Goal: Task Accomplishment & Management: Complete application form

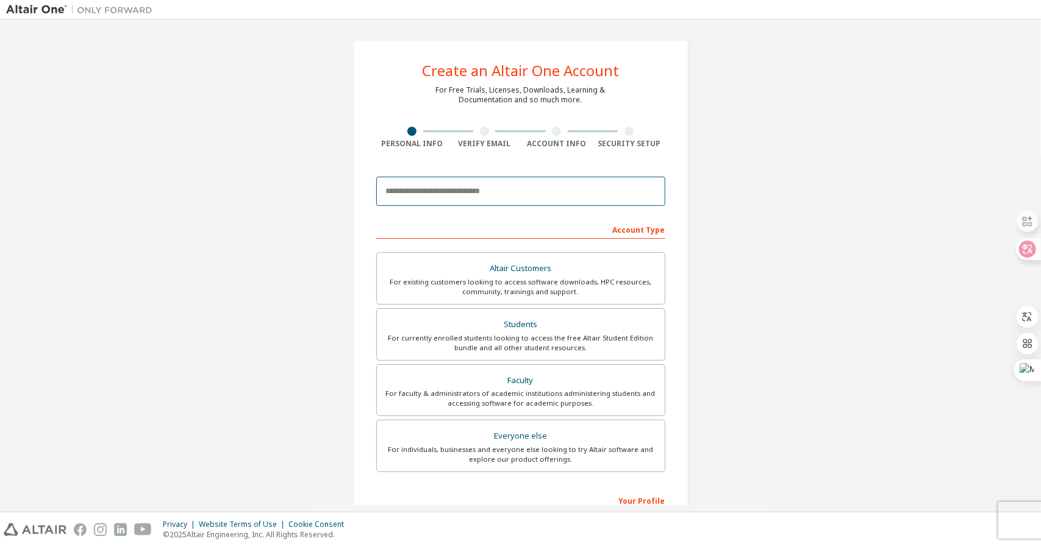
click at [433, 197] on input "email" at bounding box center [520, 191] width 289 height 29
type input "**********"
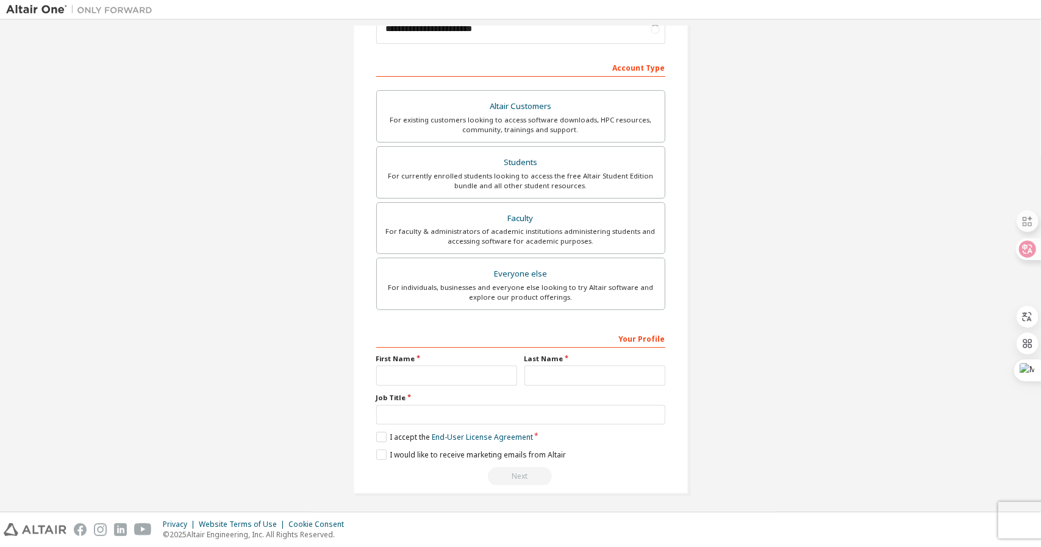
scroll to position [129, 0]
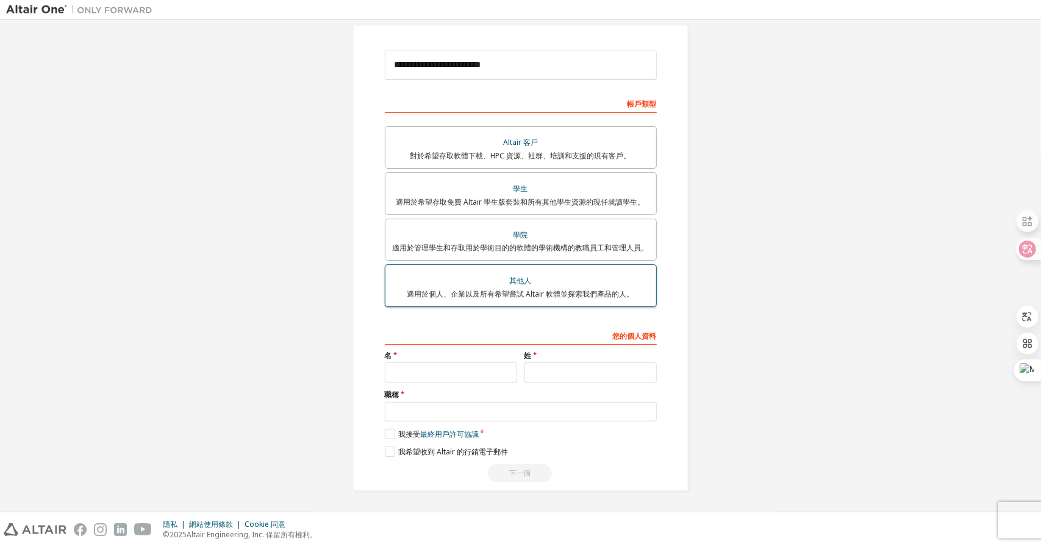
click at [538, 292] on font "適用於個人、企業以及所有希望嘗試 Altair 軟體並探索我們產品的人。" at bounding box center [520, 294] width 227 height 10
click at [395, 380] on input "text" at bounding box center [451, 373] width 132 height 20
type input "****"
click at [565, 370] on input "text" at bounding box center [590, 373] width 132 height 20
type input "***"
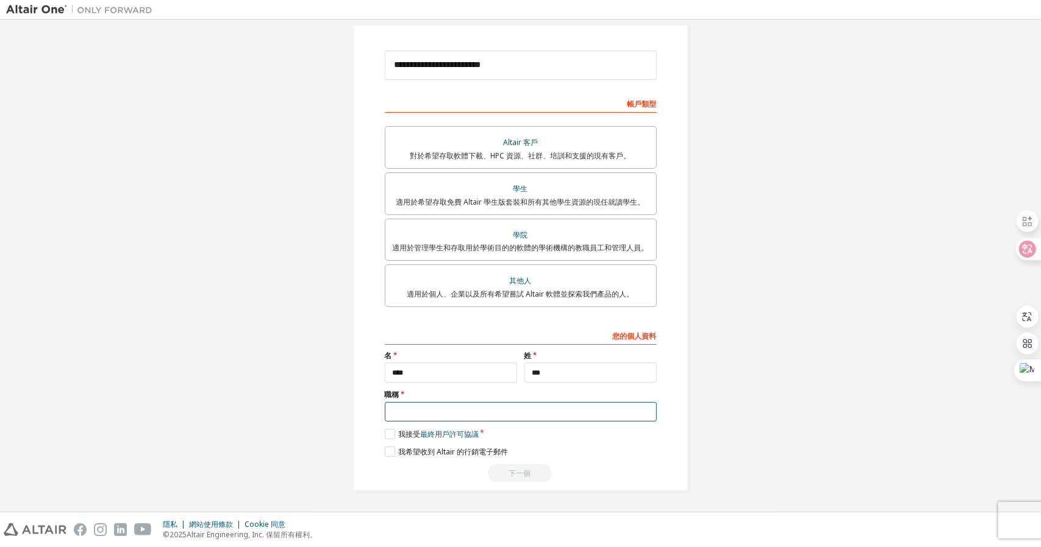
click at [424, 407] on input "text" at bounding box center [521, 412] width 272 height 20
type input "**"
click at [385, 432] on label "我接受 最終用戶許可協議" at bounding box center [432, 434] width 94 height 10
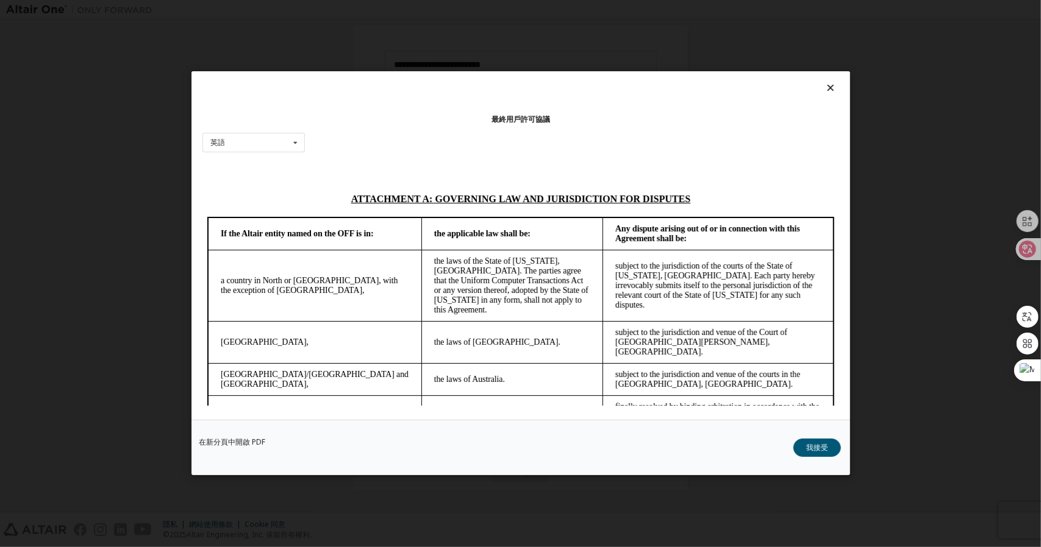
scroll to position [3354, 0]
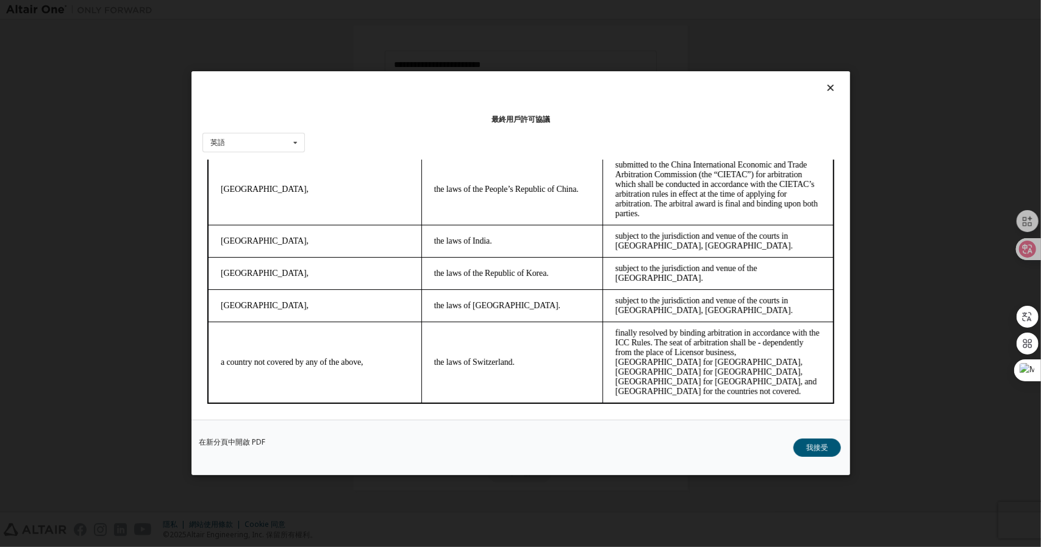
drag, startPoint x: 834, startPoint y: 205, endPoint x: 1005, endPoint y: 596, distance: 426.4
click at [805, 451] on button "我接受" at bounding box center [817, 449] width 48 height 18
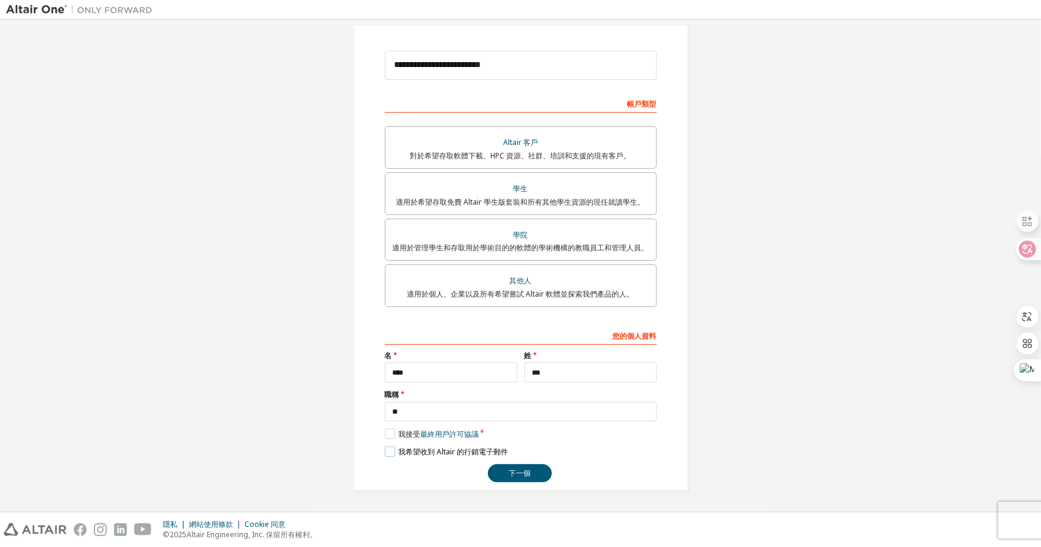
click at [385, 460] on div "**********" at bounding box center [521, 405] width 272 height 158
click at [391, 455] on label "我希望收到 Altair 的行銷電子郵件" at bounding box center [446, 452] width 123 height 10
click at [522, 468] on button "下一個" at bounding box center [520, 474] width 64 height 18
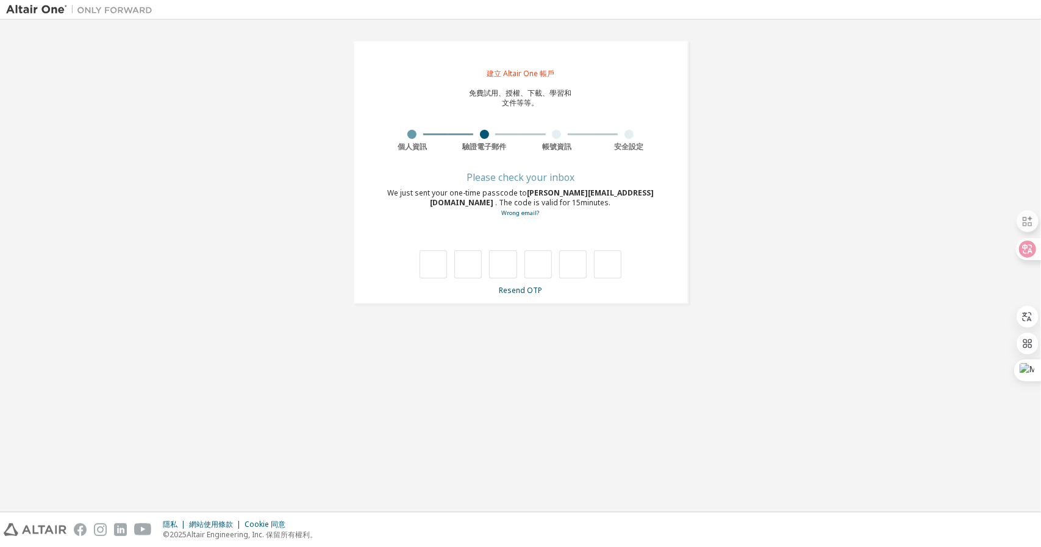
scroll to position [0, 0]
type input "*"
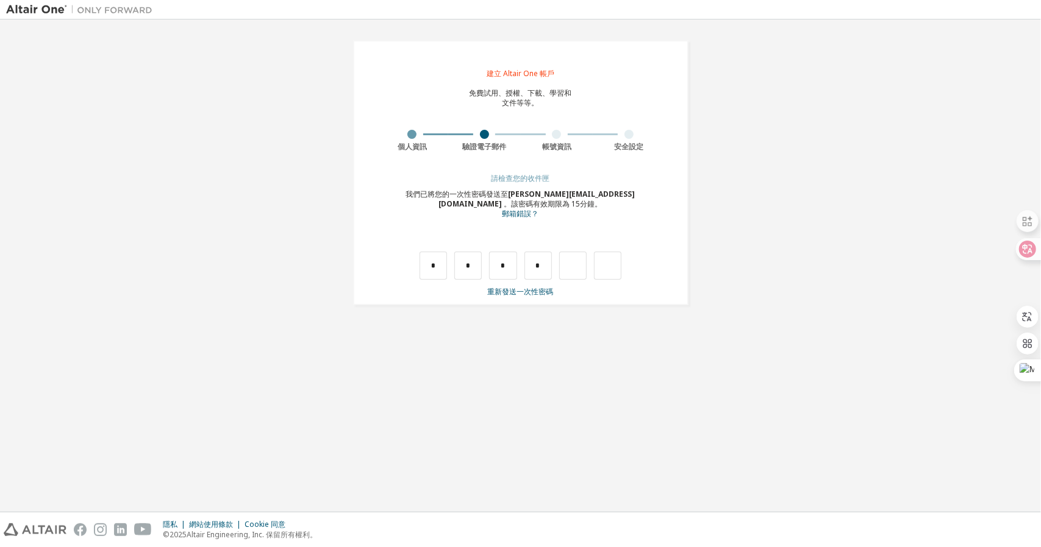
type input "*"
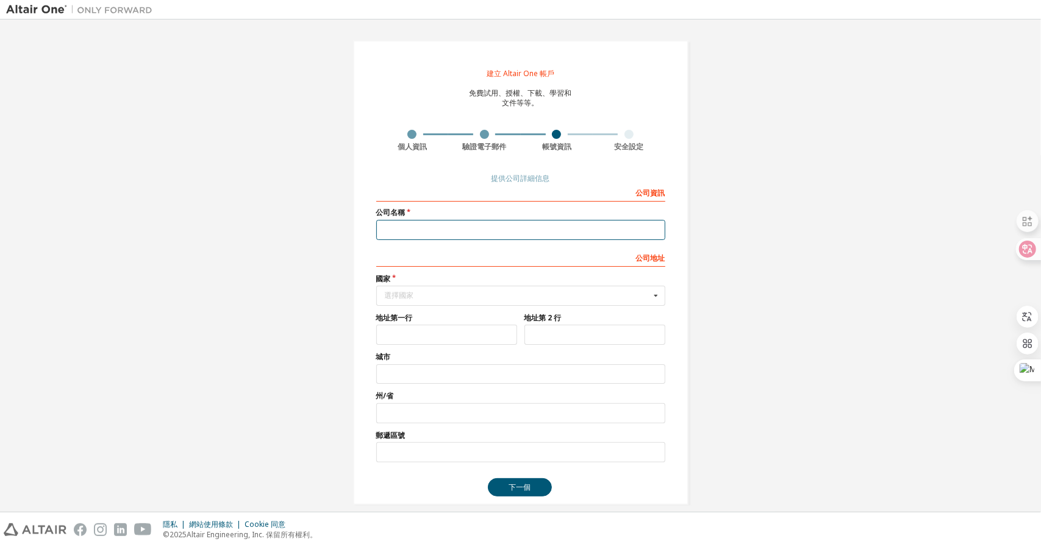
click at [483, 225] on input "text" at bounding box center [520, 230] width 289 height 20
type input "***"
click at [442, 288] on input "text" at bounding box center [521, 296] width 288 height 19
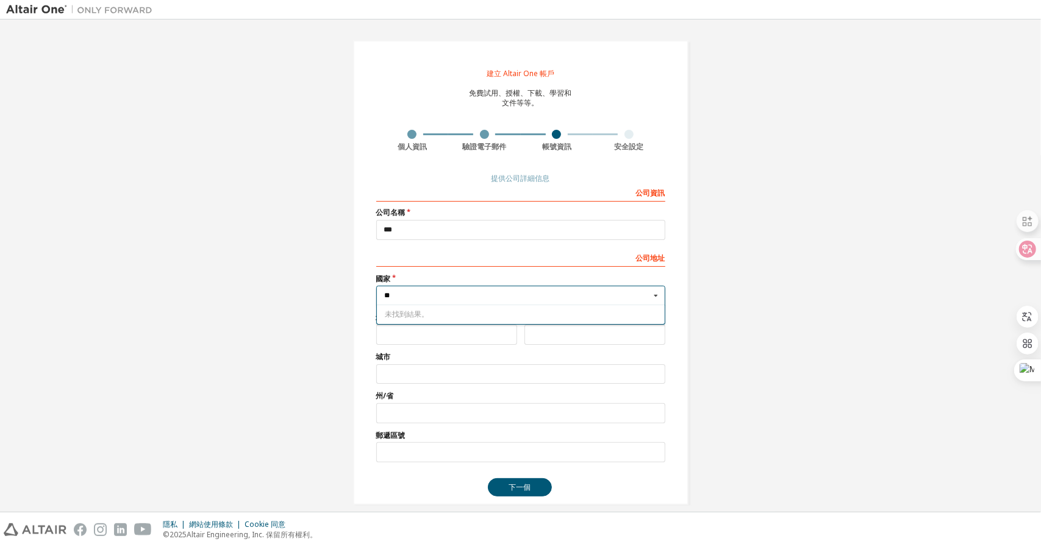
type input "*"
type input "**"
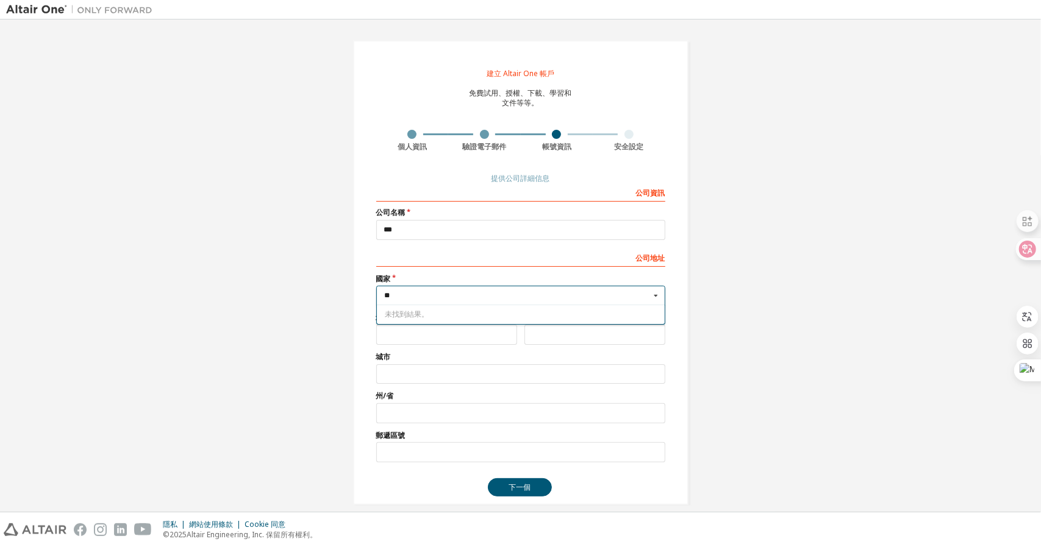
click at [656, 294] on icon at bounding box center [654, 296] width 15 height 19
click at [657, 293] on icon at bounding box center [654, 296] width 15 height 19
drag, startPoint x: 472, startPoint y: 294, endPoint x: 258, endPoint y: 319, distance: 215.4
click at [258, 319] on div "建立 Altair One 帳戶 免費試用、授權、下載、學習和 文件等等。 個人資訊 驗證電子郵件 帳號資訊 安全設定 提供公司詳細信息 公司 資訊 公司 名…" at bounding box center [520, 273] width 1028 height 494
click at [653, 294] on icon at bounding box center [654, 296] width 15 height 19
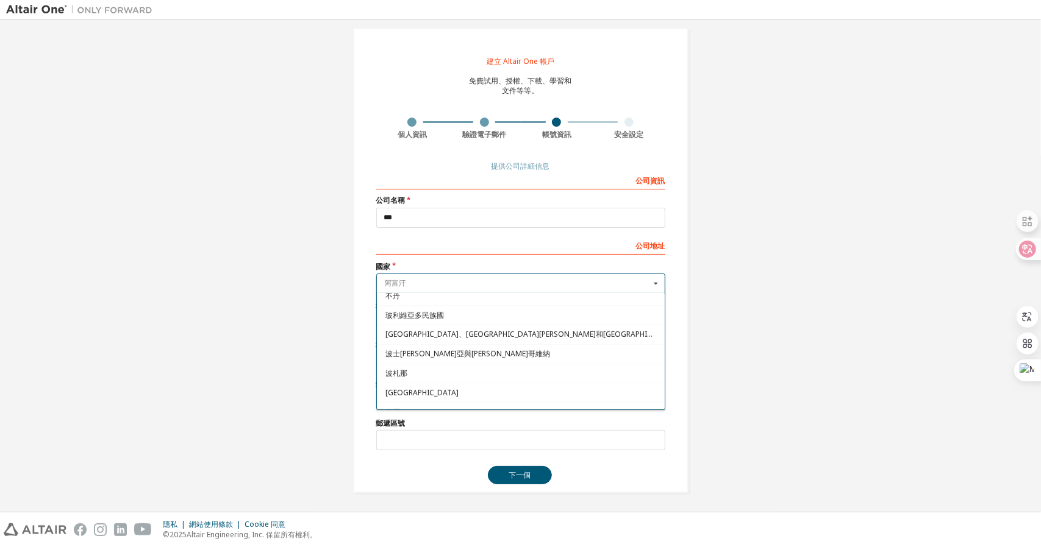
scroll to position [488, 0]
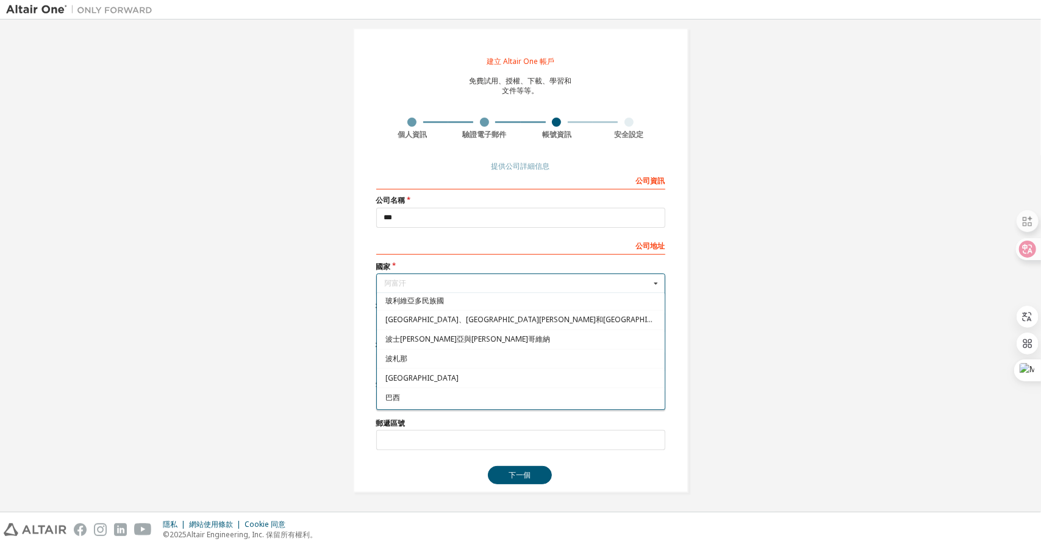
click at [732, 424] on div "建立 Altair One 帳戶 免費試用、授權、下載、學習和 文件等等。 個人資訊 驗證電子郵件 帳號資訊 安全設定 提供公司詳細信息 公司 資訊 公司 名…" at bounding box center [520, 260] width 1028 height 494
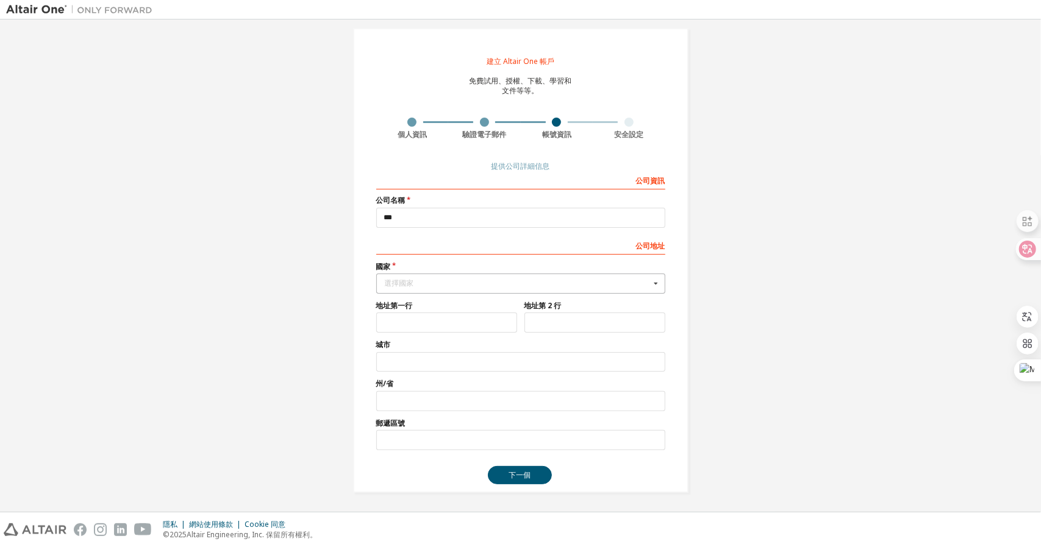
click at [466, 281] on div "選擇國家" at bounding box center [517, 283] width 265 height 7
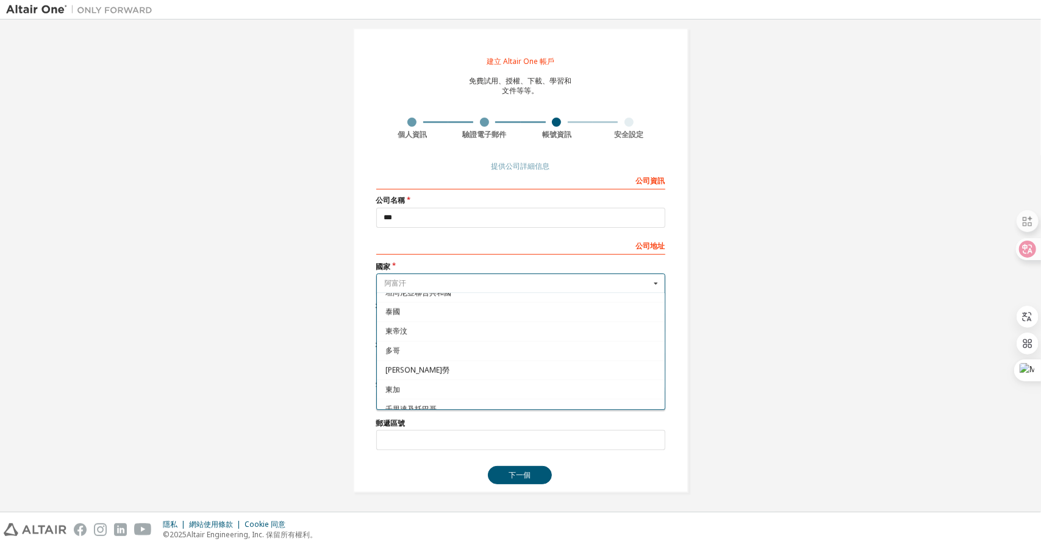
scroll to position [3935, 0]
click at [461, 403] on span "台灣" at bounding box center [520, 406] width 271 height 7
type input "***"
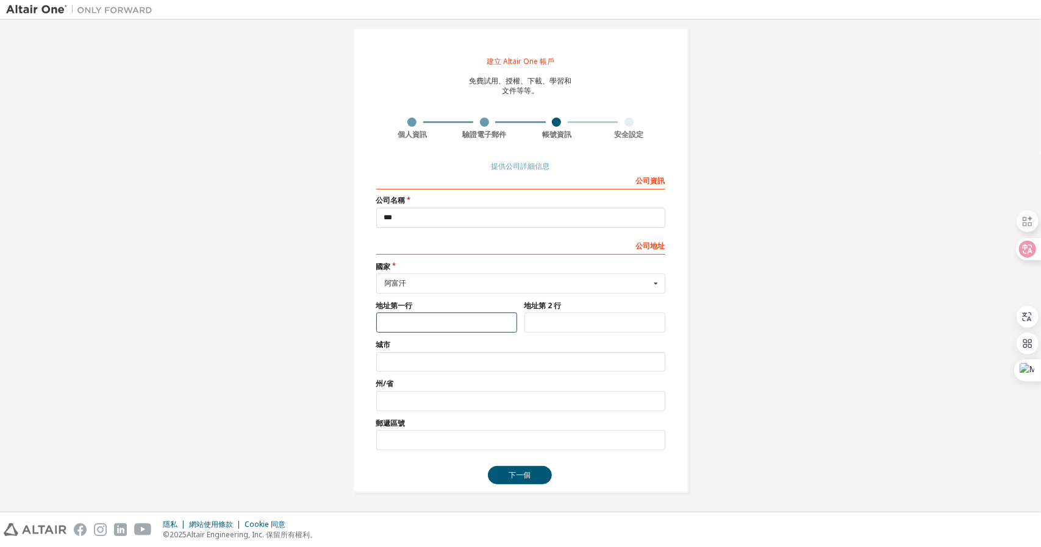
click at [461, 325] on input "text" at bounding box center [446, 323] width 141 height 20
click at [411, 317] on input "text" at bounding box center [446, 323] width 141 height 20
click at [290, 373] on div "建立 Altair One 帳戶 免費試用、授權、下載、學習和 文件等等。 個人資訊 驗證電子郵件 帳號資訊 安全設定 提供公司詳細信息 公司 資訊 公司 名…" at bounding box center [520, 260] width 1028 height 494
click at [526, 479] on button "下一個" at bounding box center [520, 475] width 64 height 18
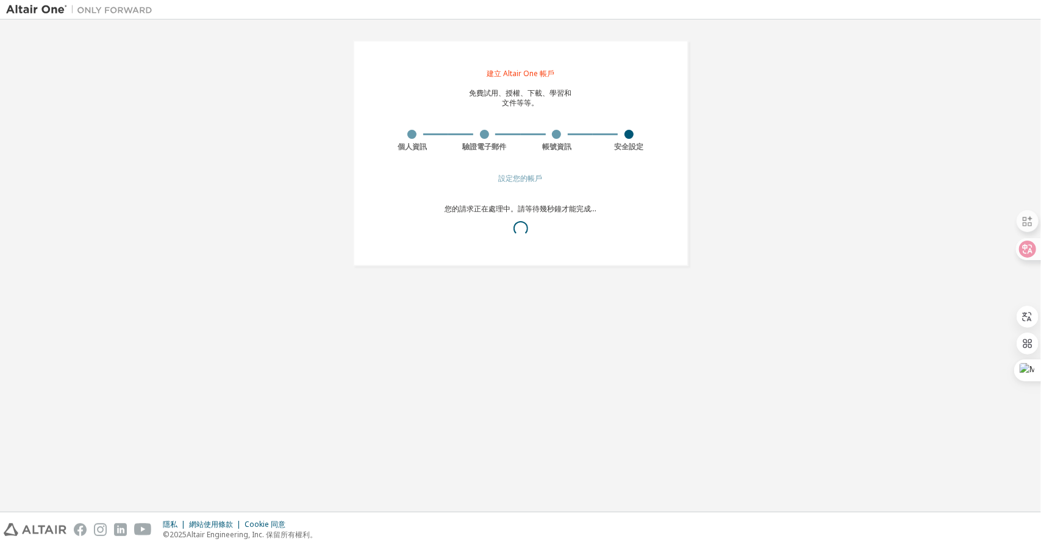
scroll to position [0, 0]
click at [562, 238] on font "此處。" at bounding box center [565, 238] width 22 height 10
